Goal: Information Seeking & Learning: Check status

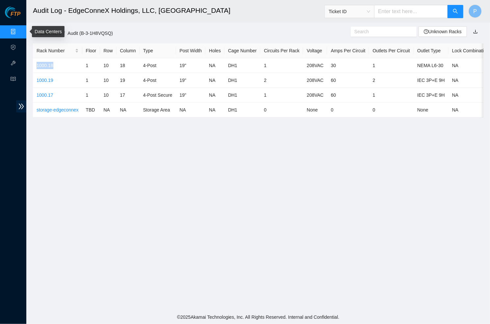
click at [19, 30] on link "Data Centers" at bounding box center [32, 31] width 27 height 5
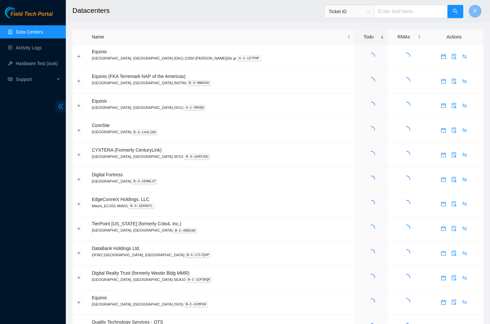
click at [65, 104] on span "double-left" at bounding box center [61, 106] width 10 height 12
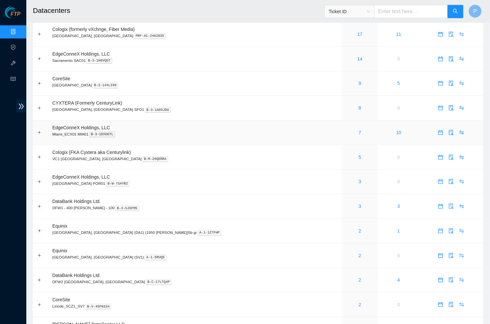
scroll to position [23, 0]
click at [359, 179] on link "3" at bounding box center [360, 181] width 3 height 5
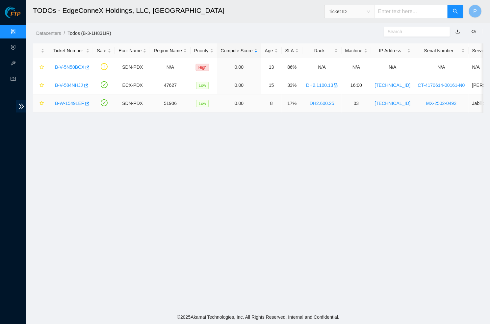
click at [62, 101] on link "B-W-1549LEF" at bounding box center [69, 103] width 29 height 5
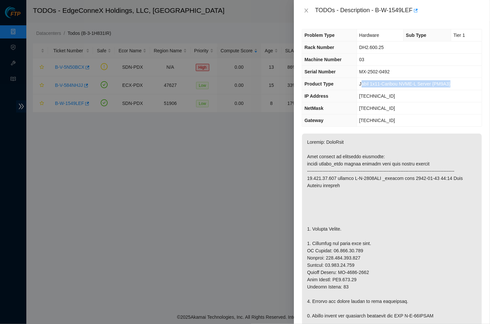
drag, startPoint x: 459, startPoint y: 84, endPoint x: 360, endPoint y: 83, distance: 98.7
click at [360, 83] on td "Jabil 1x11-Caribou NVME-L Server {PM9A3}" at bounding box center [419, 84] width 125 height 12
click at [308, 10] on icon "close" at bounding box center [306, 10] width 5 height 5
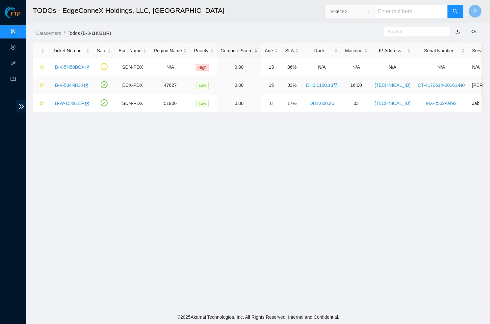
click at [73, 81] on div "B-V-584NHJJ" at bounding box center [71, 85] width 38 height 11
click at [67, 83] on link "B-V-584NHJJ" at bounding box center [69, 85] width 28 height 5
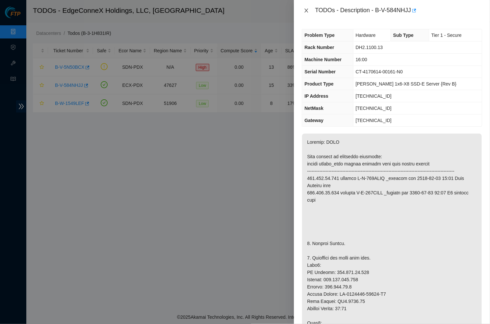
click at [306, 12] on icon "close" at bounding box center [306, 10] width 5 height 5
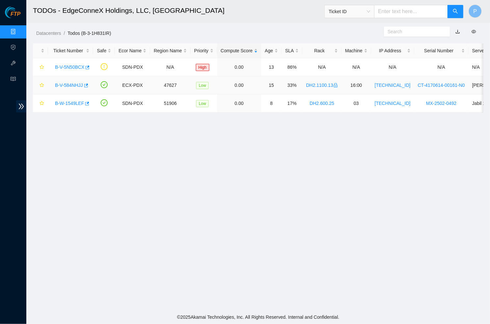
click at [66, 84] on link "B-V-584NHJJ" at bounding box center [69, 85] width 28 height 5
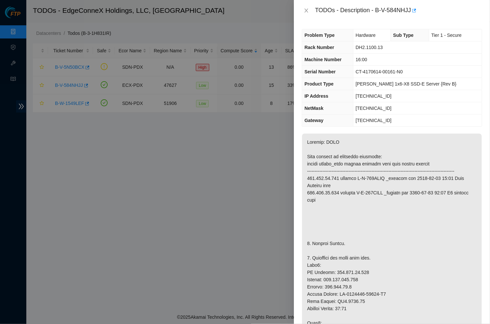
click at [308, 6] on div "TODOs - Description - B-V-584NHJJ" at bounding box center [392, 10] width 180 height 11
click at [308, 9] on icon "close" at bounding box center [307, 11] width 4 height 4
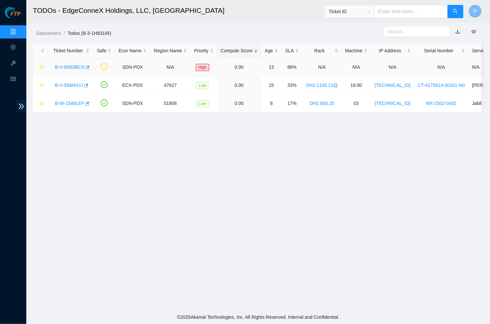
click at [75, 66] on link "B-V-5N50BCX" at bounding box center [69, 67] width 29 height 5
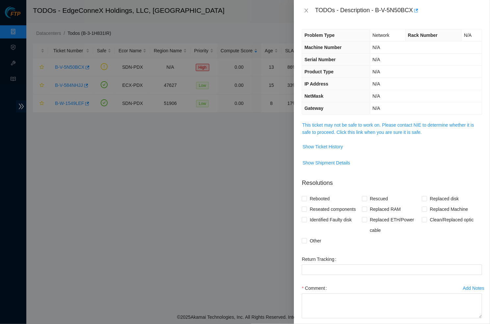
click at [344, 136] on td "This ticket may not be safe to work on. Please contact NIE to determine whether…" at bounding box center [392, 131] width 180 height 20
click at [344, 134] on td "This ticket may not be safe to work on. Please contact NIE to determine whether…" at bounding box center [392, 131] width 180 height 20
click at [344, 130] on link "This ticket may not be safe to work on. Please contact NIE to determine whether…" at bounding box center [388, 128] width 172 height 13
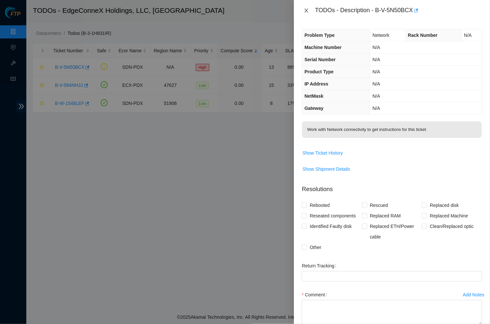
click at [307, 7] on div "TODOs - Description - B-V-5N50BCX" at bounding box center [392, 10] width 180 height 11
click at [308, 13] on icon "close" at bounding box center [306, 10] width 5 height 5
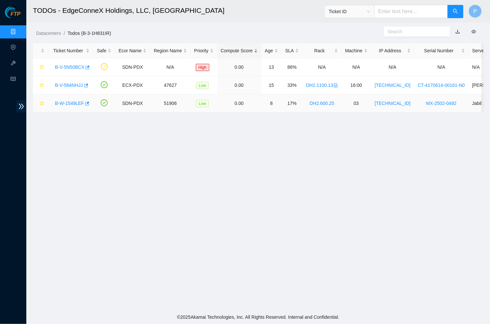
click at [74, 102] on link "B-W-1549LEF" at bounding box center [69, 103] width 29 height 5
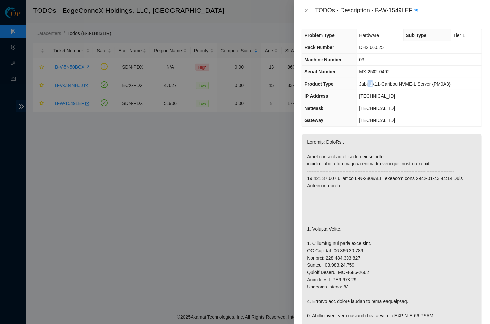
drag, startPoint x: 374, startPoint y: 83, endPoint x: 368, endPoint y: 83, distance: 5.6
click at [368, 83] on span "Jabil 1x11-Caribou NVME-L Server {PM9A3}" at bounding box center [404, 83] width 91 height 5
drag, startPoint x: 460, startPoint y: 84, endPoint x: 360, endPoint y: 80, distance: 99.8
click at [360, 80] on td "Jabil 1x11-Caribou NVME-L Server {PM9A3}" at bounding box center [419, 84] width 125 height 12
copy span "Jabil 1x11-Caribou NVME-L Server {PM9A3}"
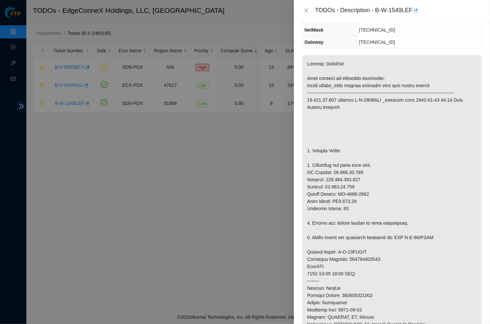
scroll to position [82, 0]
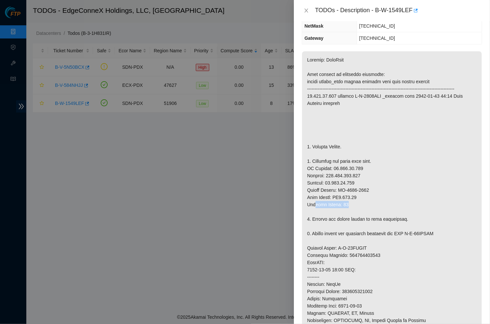
drag, startPoint x: 361, startPoint y: 202, endPoint x: 315, endPoint y: 202, distance: 45.4
click at [315, 202] on p at bounding box center [392, 240] width 180 height 379
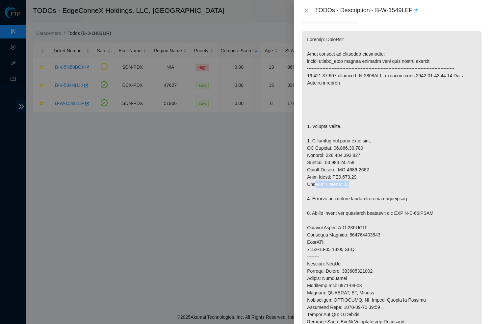
scroll to position [103, 0]
drag, startPoint x: 353, startPoint y: 39, endPoint x: 316, endPoint y: 39, distance: 37.2
click at [316, 39] on p at bounding box center [392, 219] width 180 height 379
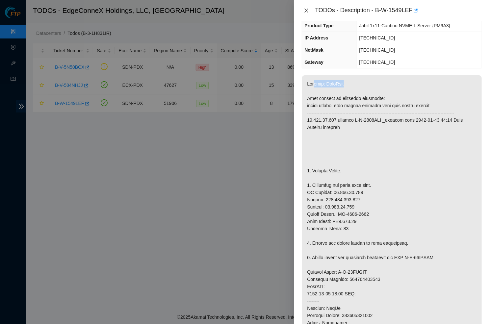
click at [303, 13] on button "Close" at bounding box center [306, 11] width 9 height 6
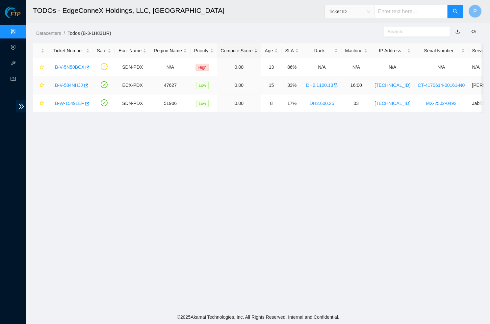
click at [70, 81] on div "B-V-584NHJJ" at bounding box center [71, 85] width 38 height 11
click at [68, 84] on link "B-V-584NHJJ" at bounding box center [69, 85] width 28 height 5
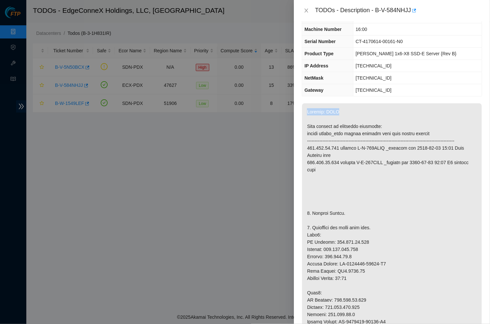
drag, startPoint x: 344, startPoint y: 108, endPoint x: 296, endPoint y: 108, distance: 47.7
click at [296, 108] on div "Problem Type Hardware Sub Type Tier 1 - Secure Rack Number DH2.1100.13 Machine …" at bounding box center [392, 172] width 196 height 303
drag, startPoint x: 445, startPoint y: 52, endPoint x: 362, endPoint y: 52, distance: 83.3
click at [362, 52] on td "[PERSON_NAME] 1x6-X8 SSD-E Server {Rev B}" at bounding box center [417, 54] width 129 height 12
drag, startPoint x: 379, startPoint y: 52, endPoint x: 374, endPoint y: 52, distance: 4.6
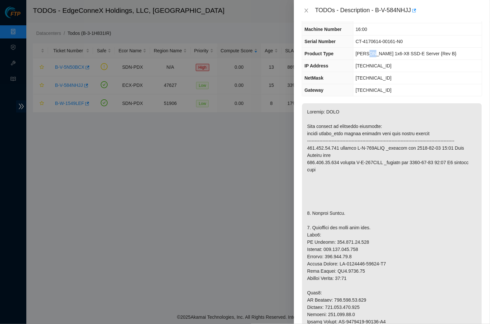
click at [374, 52] on span "[PERSON_NAME] 1x6-X8 SSD-E Server {Rev B}" at bounding box center [406, 53] width 101 height 5
click at [382, 52] on span "[PERSON_NAME] 1x6-X8 SSD-E Server {Rev B}" at bounding box center [406, 53] width 101 height 5
click at [306, 9] on icon "close" at bounding box center [306, 10] width 5 height 5
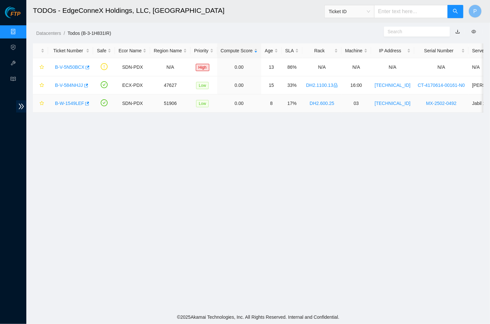
click at [72, 102] on link "B-W-1549LEF" at bounding box center [69, 103] width 29 height 5
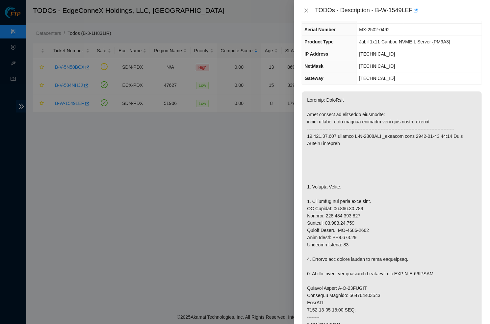
scroll to position [42, 0]
drag, startPoint x: 464, startPoint y: 38, endPoint x: 357, endPoint y: 36, distance: 106.7
click at [357, 36] on td "Jabil 1x11-Caribou NVME-L Server {PM9A3}" at bounding box center [419, 42] width 125 height 12
copy span "Jabil 1x11-Caribou NVME-L Server {PM9A3}"
click at [309, 10] on icon "close" at bounding box center [306, 10] width 5 height 5
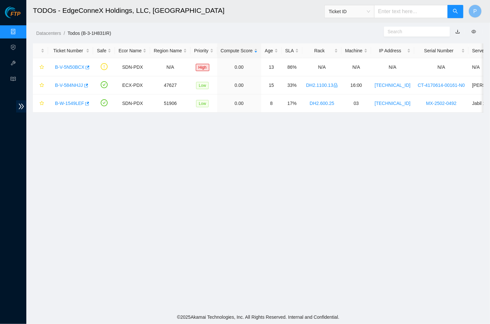
scroll to position [30, 0]
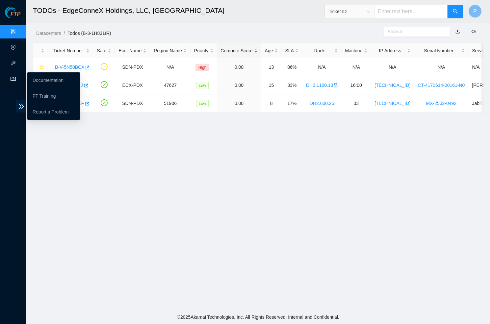
click at [11, 77] on icon "read" at bounding box center [13, 79] width 5 height 4
click at [41, 78] on link "Documentation" at bounding box center [48, 80] width 31 height 5
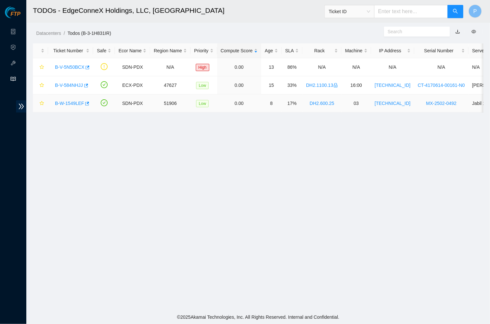
click at [65, 104] on link "B-W-1549LEF" at bounding box center [69, 103] width 29 height 5
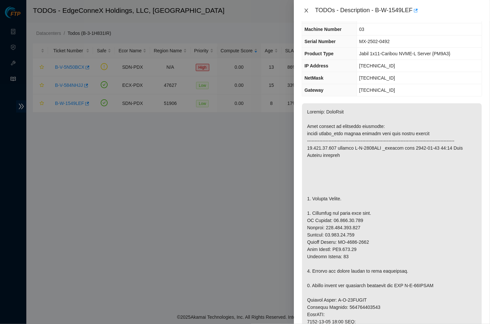
click at [305, 10] on icon "close" at bounding box center [306, 10] width 5 height 5
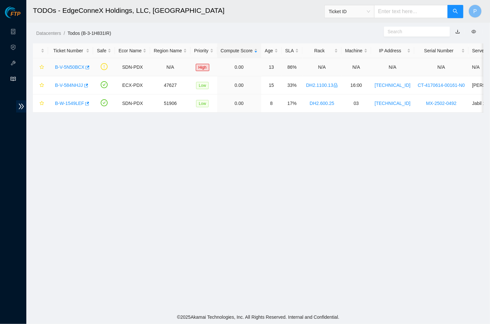
click at [74, 65] on link "B-V-5N50BCX" at bounding box center [69, 67] width 29 height 5
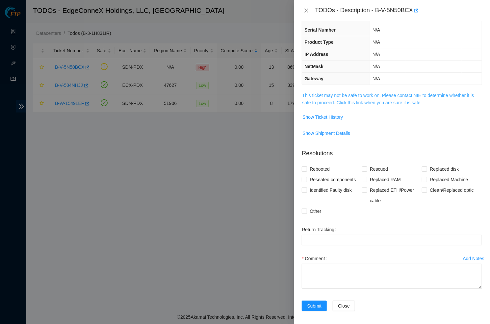
click at [351, 100] on link "This ticket may not be safe to work on. Please contact NIE to determine whether…" at bounding box center [388, 99] width 172 height 13
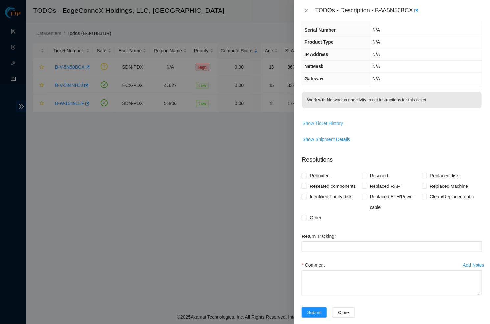
click at [332, 120] on span "Show Ticket History" at bounding box center [322, 123] width 40 height 7
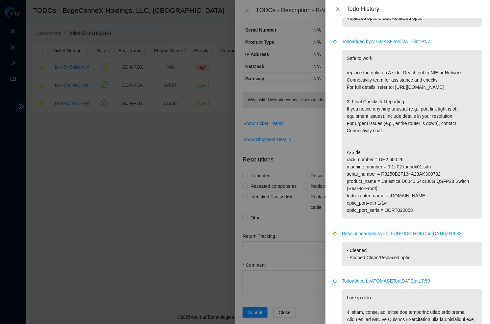
scroll to position [497, 0]
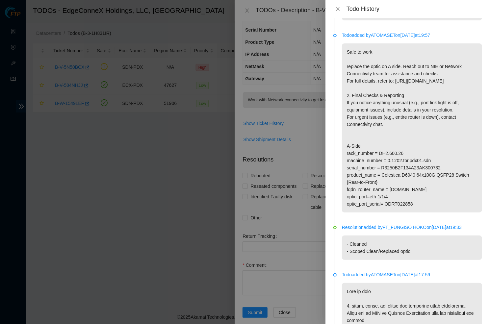
drag, startPoint x: 352, startPoint y: 45, endPoint x: 441, endPoint y: 46, distance: 89.2
click at [441, 20] on p "-replaced optic Clean/Replaced optic" at bounding box center [412, 11] width 140 height 17
click at [341, 8] on icon "close" at bounding box center [337, 8] width 5 height 5
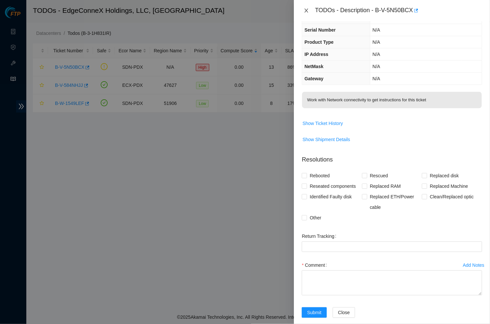
click at [309, 11] on icon "close" at bounding box center [306, 10] width 5 height 5
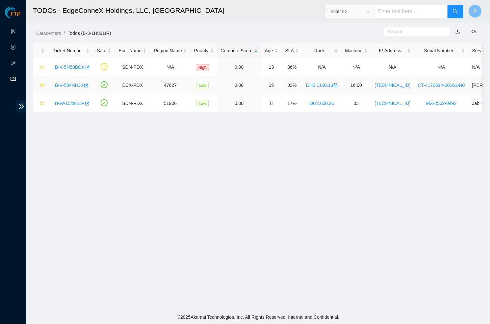
click at [71, 84] on link "B-V-584NHJJ" at bounding box center [69, 85] width 28 height 5
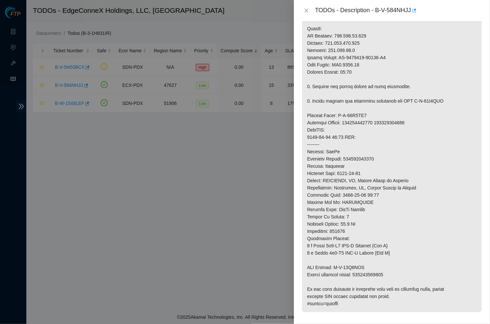
scroll to position [291, 0]
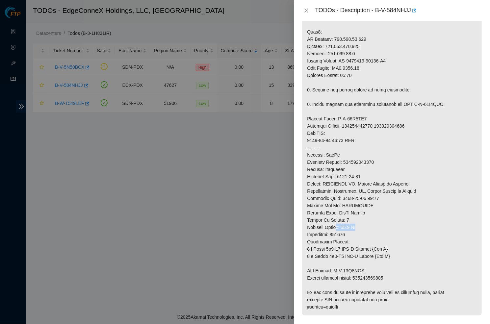
drag, startPoint x: 372, startPoint y: 218, endPoint x: 342, endPoint y: 218, distance: 30.6
click at [342, 218] on p at bounding box center [392, 78] width 180 height 473
click at [302, 9] on button "Close" at bounding box center [306, 11] width 9 height 6
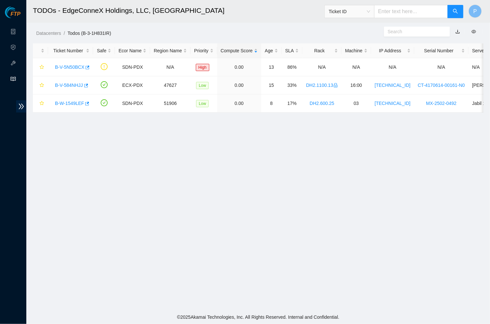
click at [393, 12] on input "text" at bounding box center [411, 11] width 74 height 13
paste input "B-W-13LSKEJ"
type input "B-W-13LSKEJ"
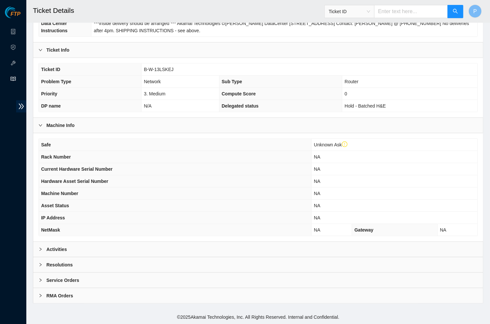
click at [146, 253] on div "Activities" at bounding box center [258, 249] width 450 height 15
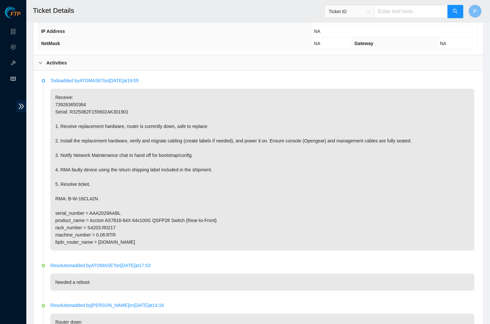
scroll to position [294, 0]
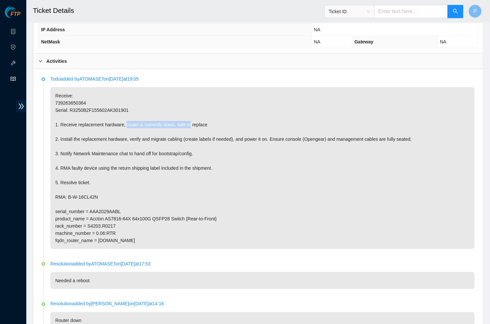
drag, startPoint x: 130, startPoint y: 131, endPoint x: 200, endPoint y: 130, distance: 69.8
click at [200, 130] on p "Receive: 739263650364 Serial: R3250B2F155602AK301901 1. Receive replacement har…" at bounding box center [262, 168] width 424 height 162
click at [199, 115] on p "Receive: 739263650364 Serial: R3250B2F155602AK301901 1. Receive replacement har…" at bounding box center [262, 168] width 424 height 162
drag, startPoint x: 200, startPoint y: 242, endPoint x: 34, endPoint y: 94, distance: 222.9
click at [34, 94] on div "Todo added by ATOMASET on [DATE] 19:05 Receive: 739263650364 Serial: R3250B2F15…" at bounding box center [258, 313] width 450 height 489
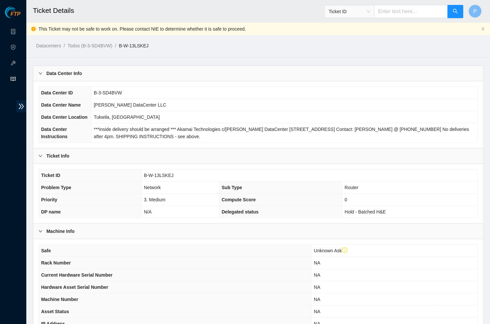
scroll to position [0, 0]
click at [149, 123] on td "Tukwila, [GEOGRAPHIC_DATA]" at bounding box center [284, 117] width 386 height 12
click at [19, 29] on link "Data Centers" at bounding box center [32, 31] width 27 height 5
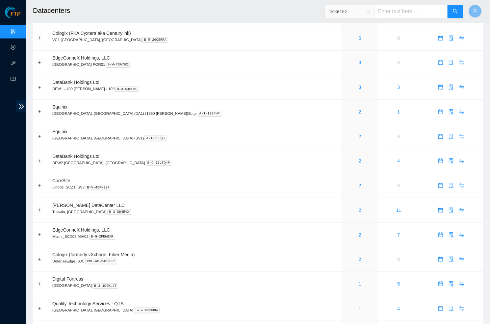
scroll to position [127, 0]
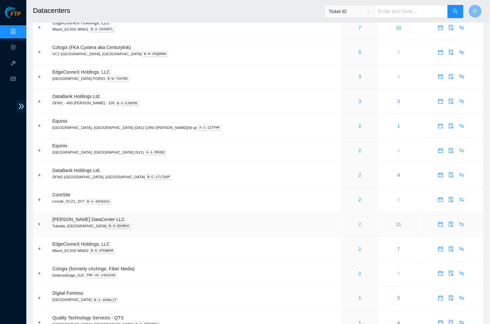
click at [359, 222] on link "2" at bounding box center [360, 224] width 3 height 5
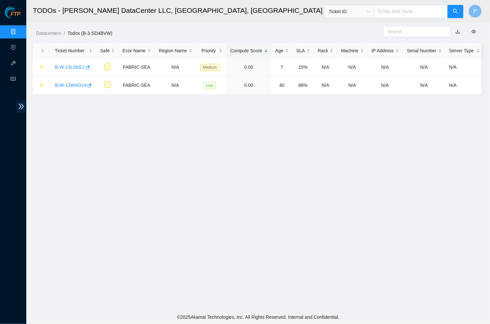
click at [457, 30] on link "button" at bounding box center [458, 31] width 5 height 5
click at [19, 31] on link "Data Centers" at bounding box center [32, 31] width 27 height 5
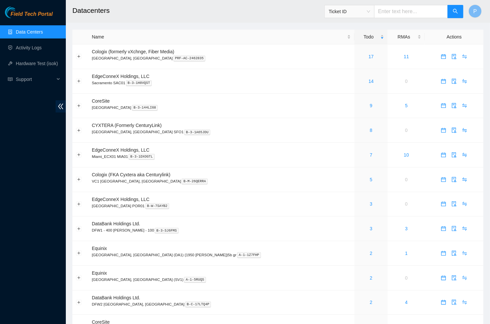
click at [54, 112] on div "Field Tech Portal Data Centers Activity Logs Hardware Test (isok) Support" at bounding box center [33, 166] width 66 height 318
click at [56, 111] on span "double-left" at bounding box center [61, 106] width 10 height 12
